Goal: Navigation & Orientation: Find specific page/section

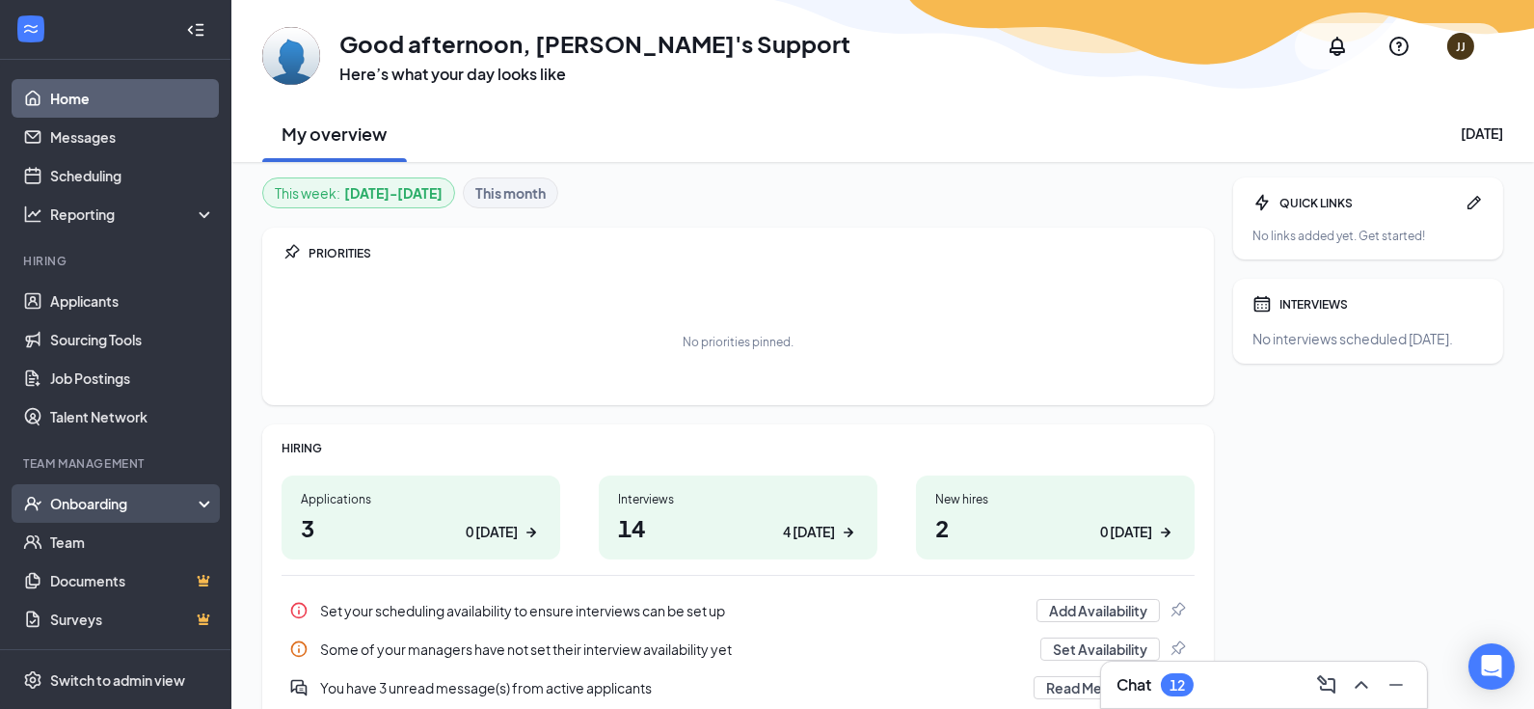
click at [203, 501] on div "Onboarding" at bounding box center [115, 503] width 231 height 39
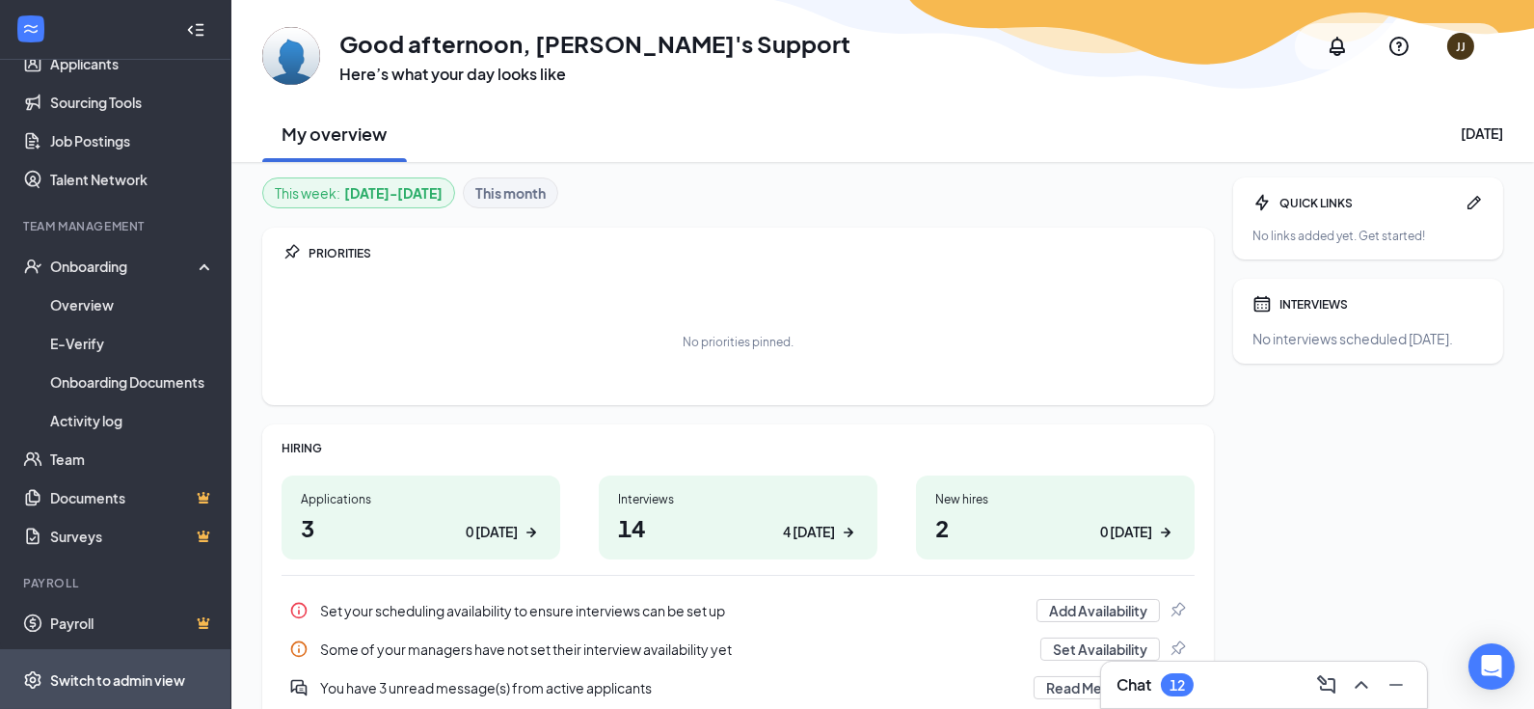
click at [119, 678] on div "Switch to admin view" at bounding box center [117, 679] width 135 height 19
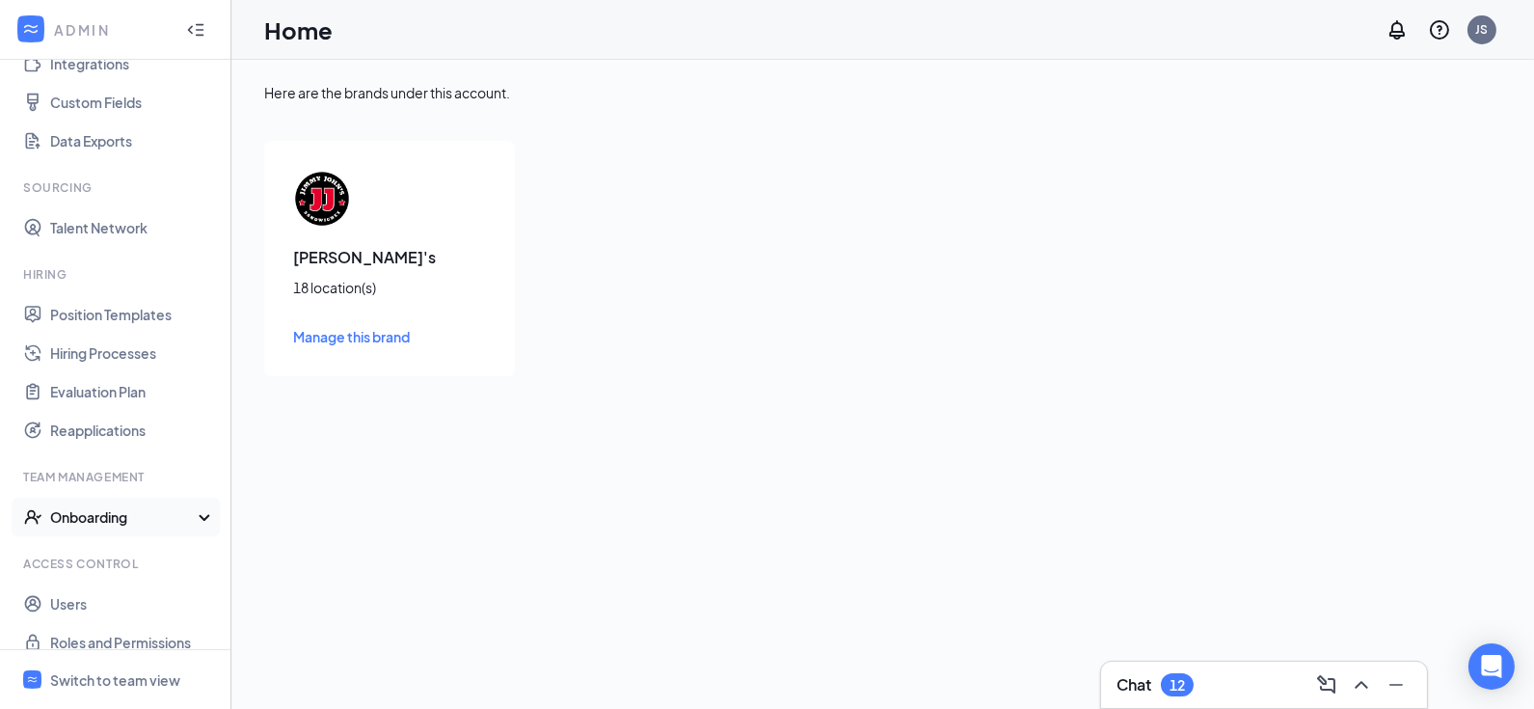
click at [152, 517] on div "Onboarding" at bounding box center [124, 516] width 148 height 19
click at [121, 555] on link "Onboarding Processes" at bounding box center [132, 555] width 165 height 39
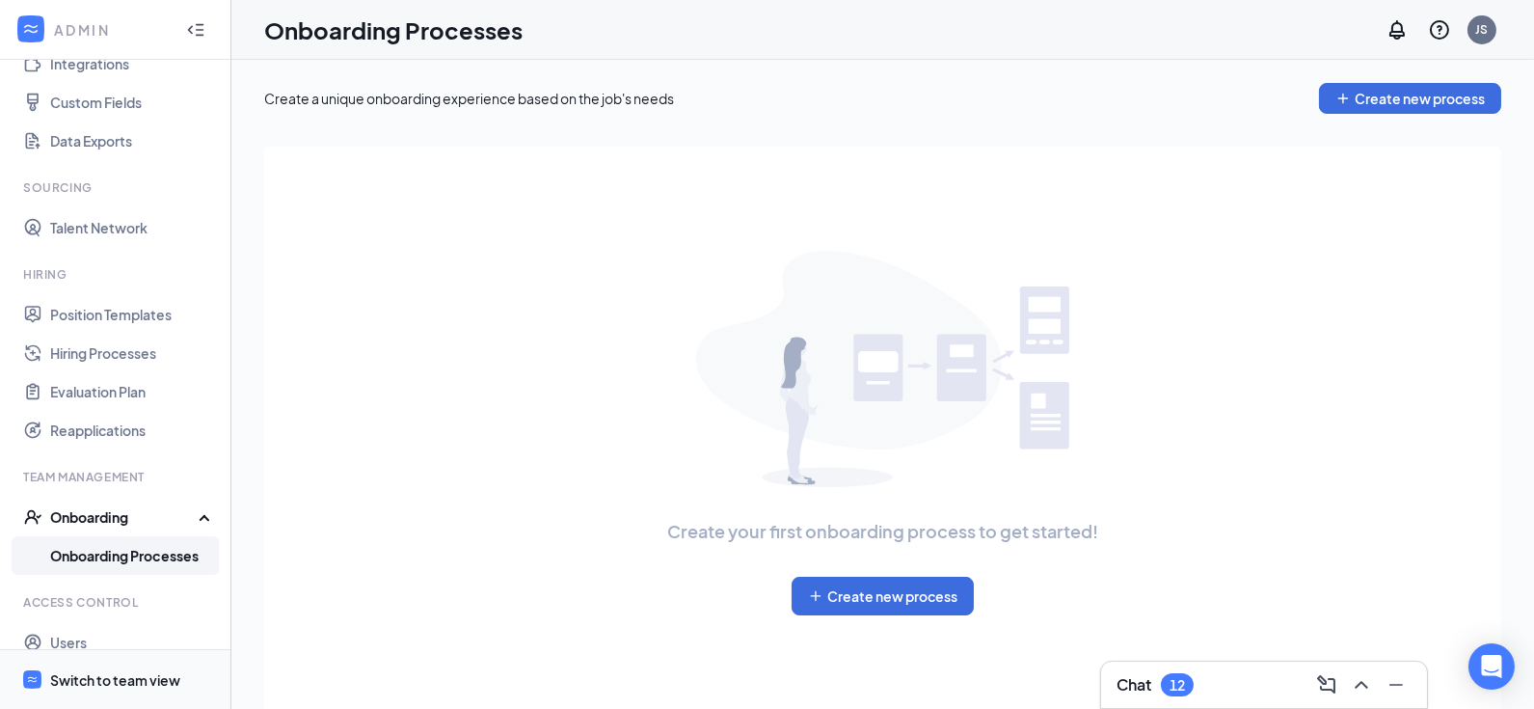
click at [96, 673] on div "Switch to team view" at bounding box center [115, 679] width 130 height 19
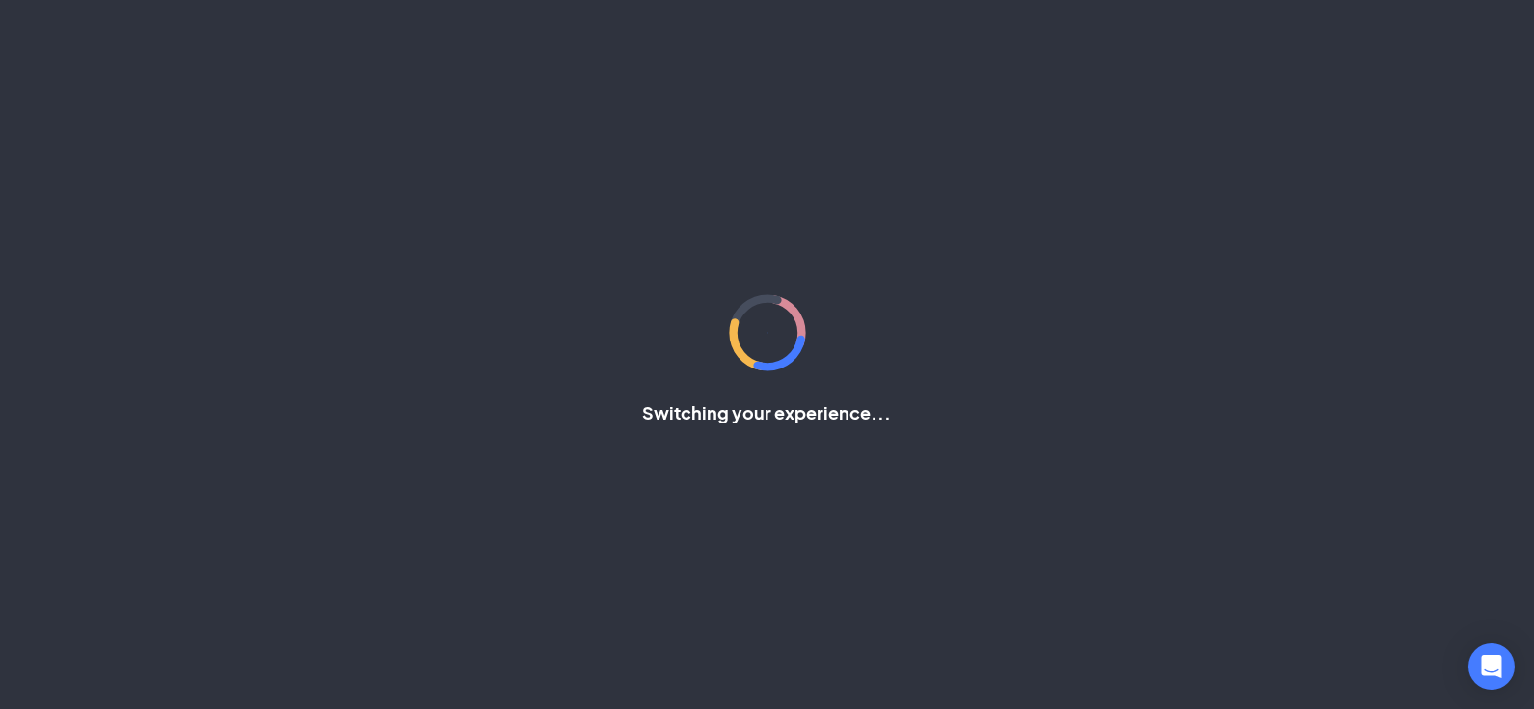
scroll to position [237, 0]
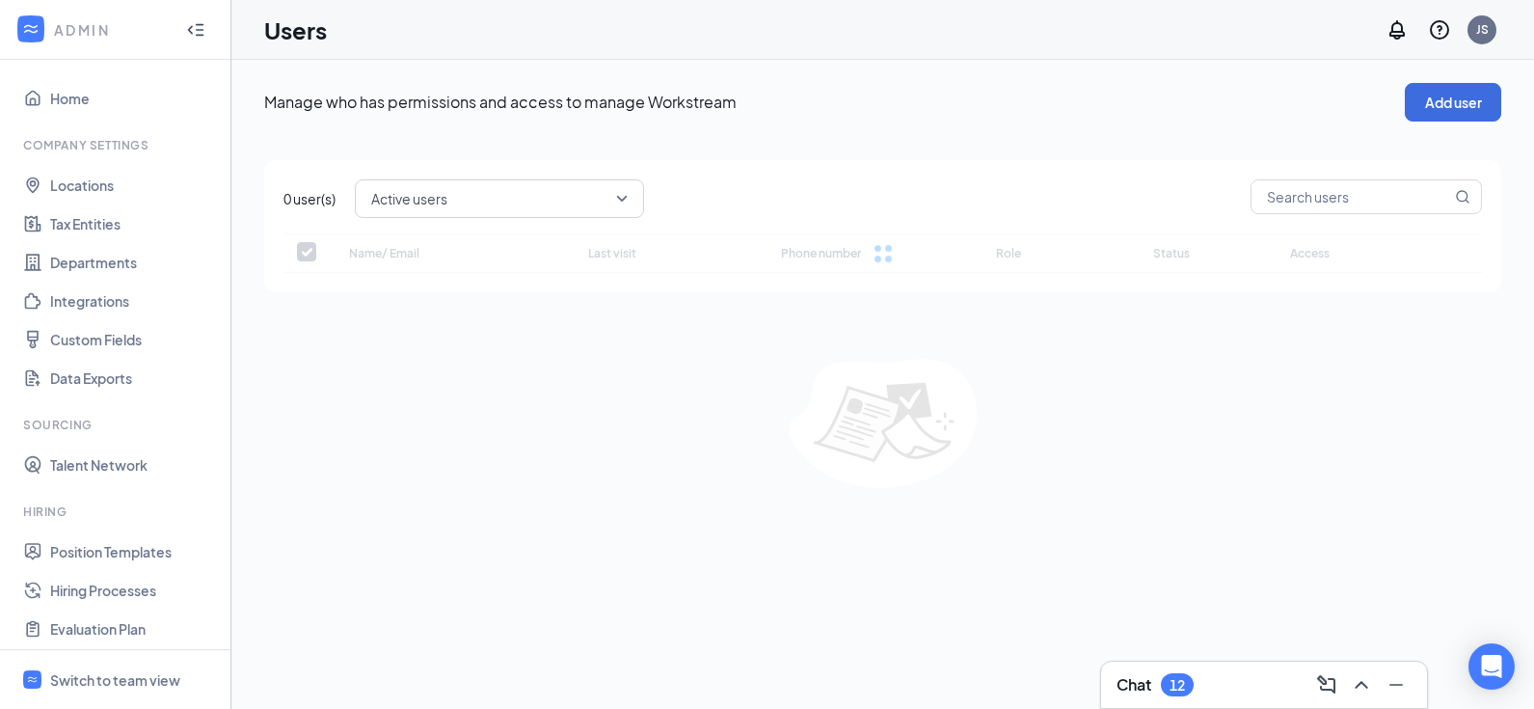
checkbox input "false"
